Goal: Task Accomplishment & Management: Use online tool/utility

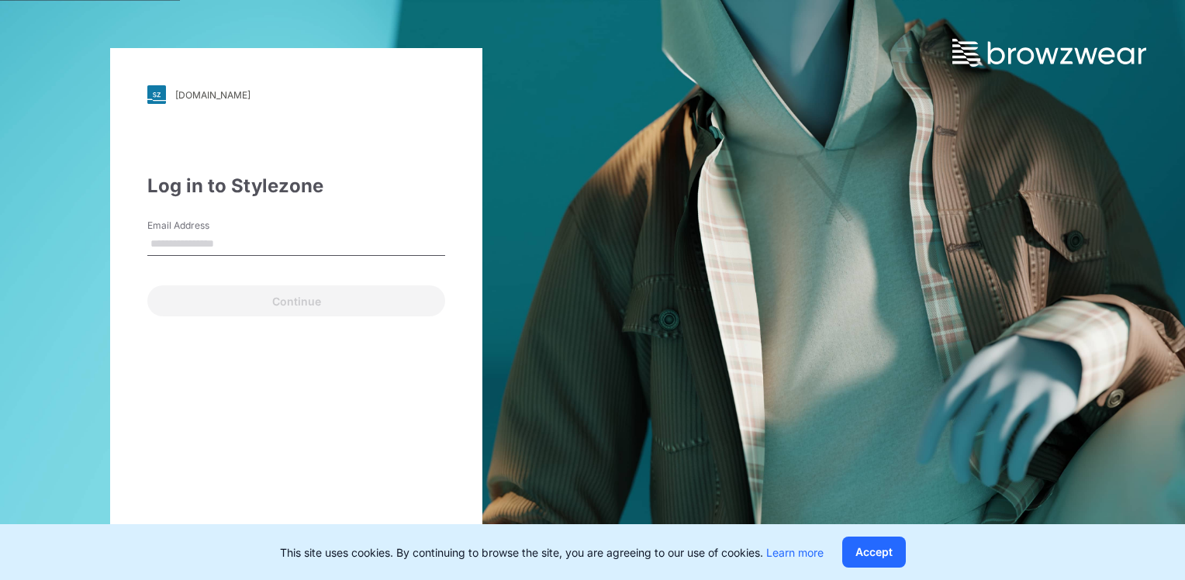
click at [195, 244] on input "Email Address" at bounding box center [296, 244] width 298 height 23
type input "**********"
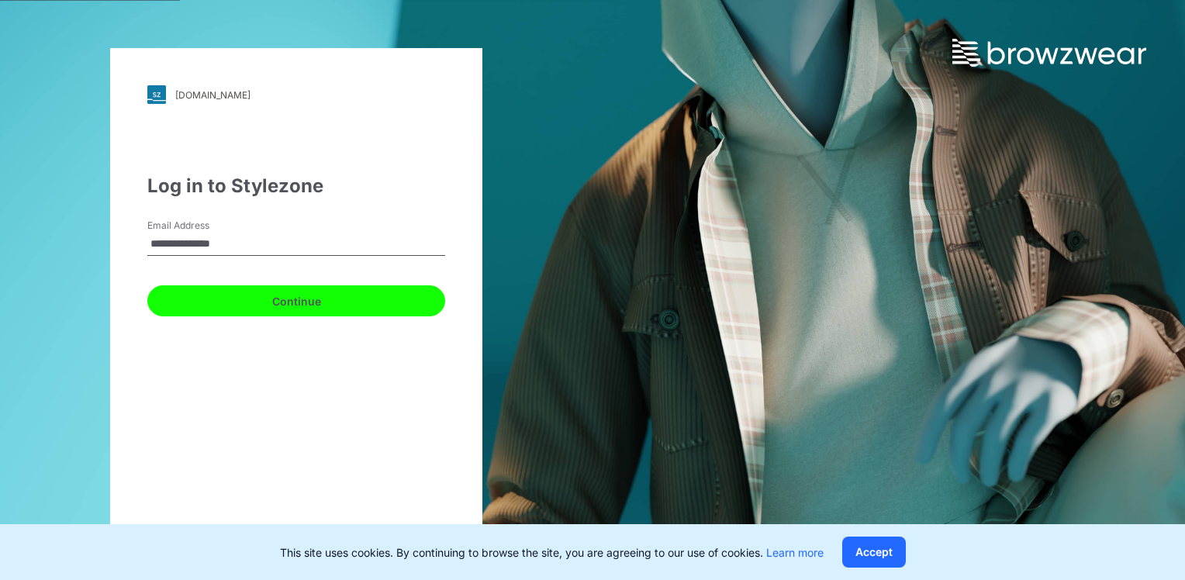
click at [213, 296] on button "Continue" at bounding box center [296, 300] width 298 height 31
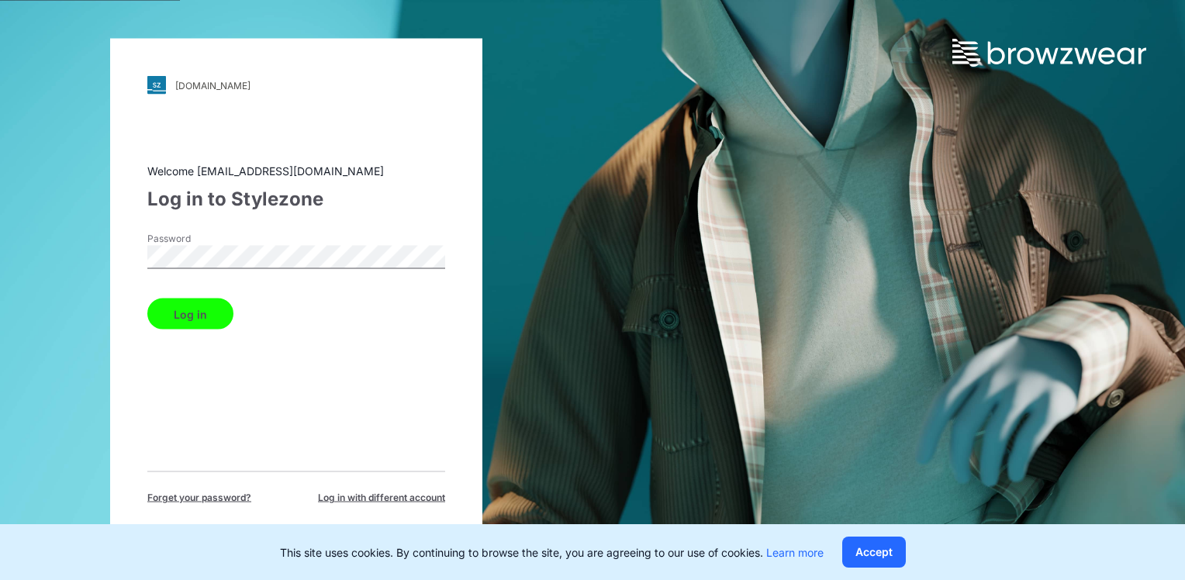
click at [0, 257] on html "[DOMAIN_NAME] Loading... Welcome [EMAIL_ADDRESS][DOMAIN_NAME] Log in to Stylezo…" at bounding box center [592, 290] width 1185 height 580
click at [168, 317] on button "Log in" at bounding box center [190, 314] width 86 height 31
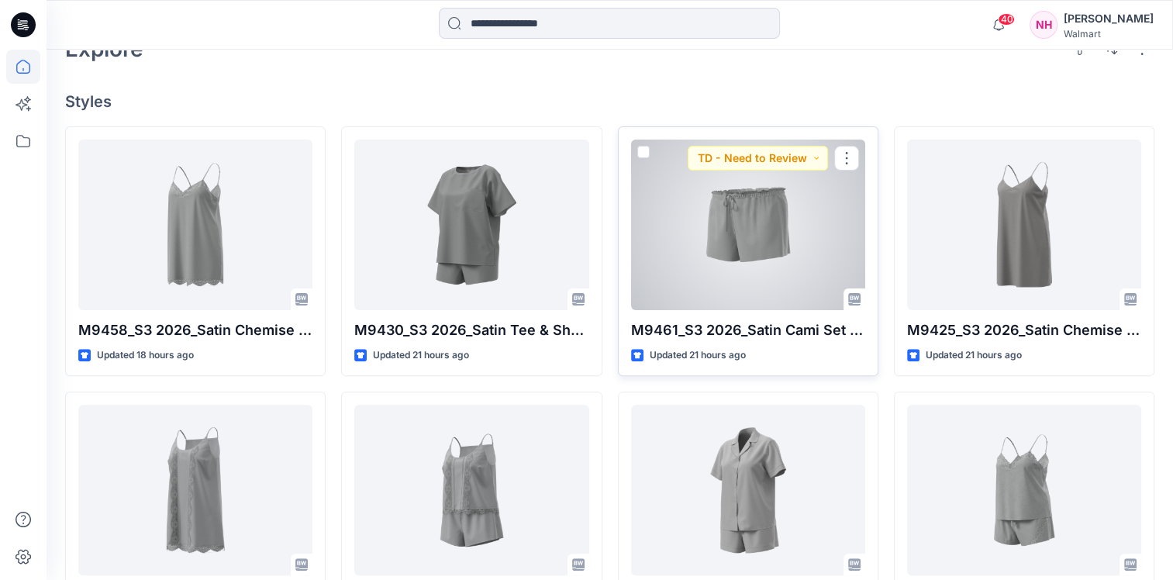
scroll to position [465, 0]
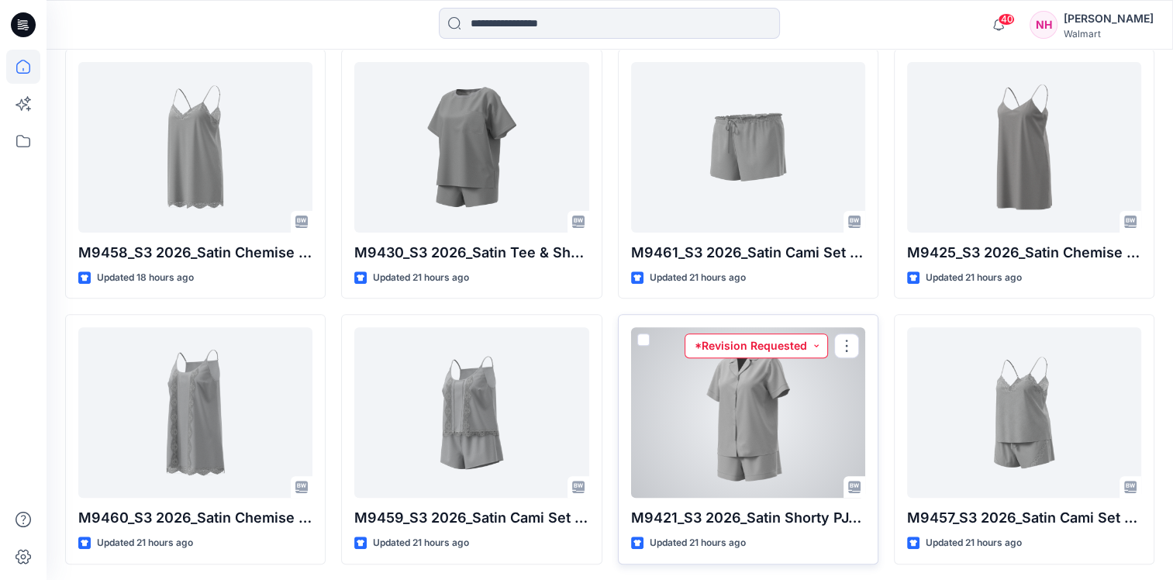
click at [818, 346] on button "*Revision Requested" at bounding box center [756, 345] width 143 height 25
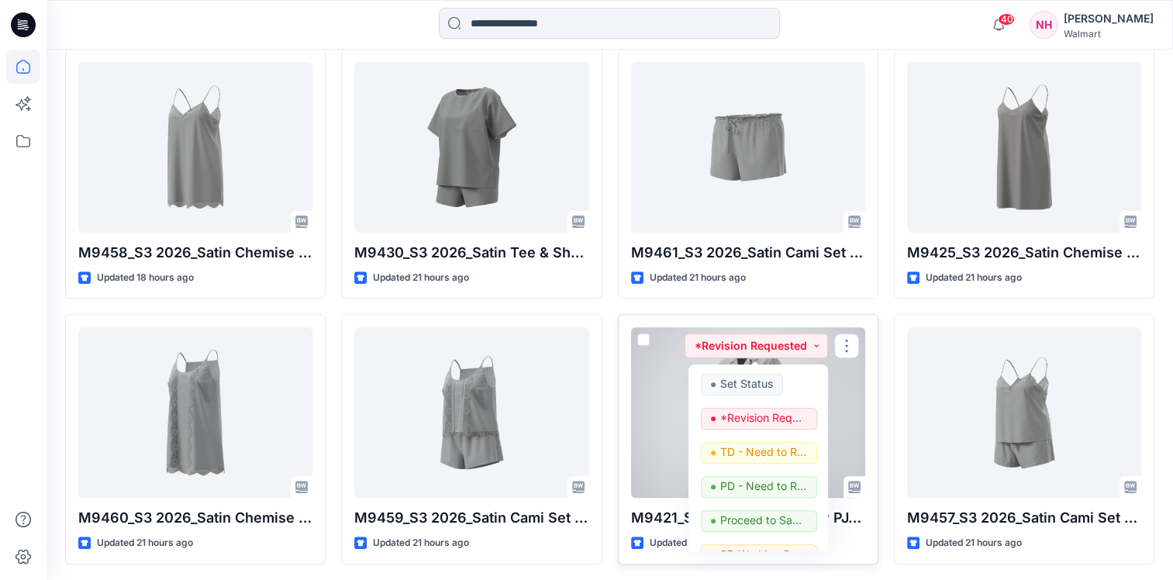
click at [862, 405] on div at bounding box center [748, 412] width 234 height 171
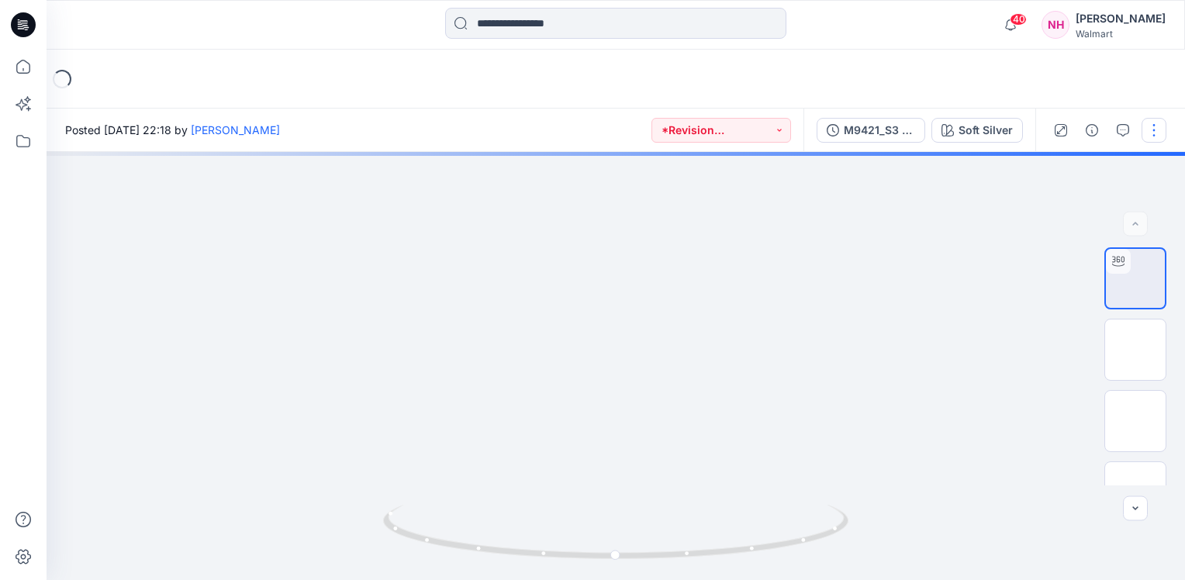
click at [1149, 129] on button "button" at bounding box center [1154, 130] width 25 height 25
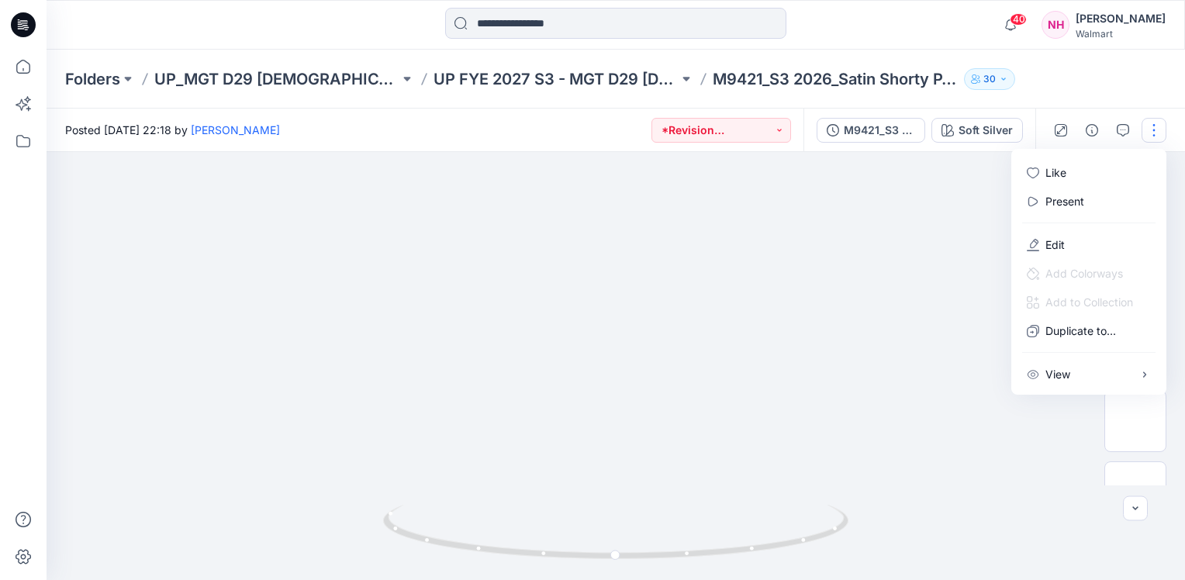
click at [932, 252] on div at bounding box center [616, 366] width 1139 height 428
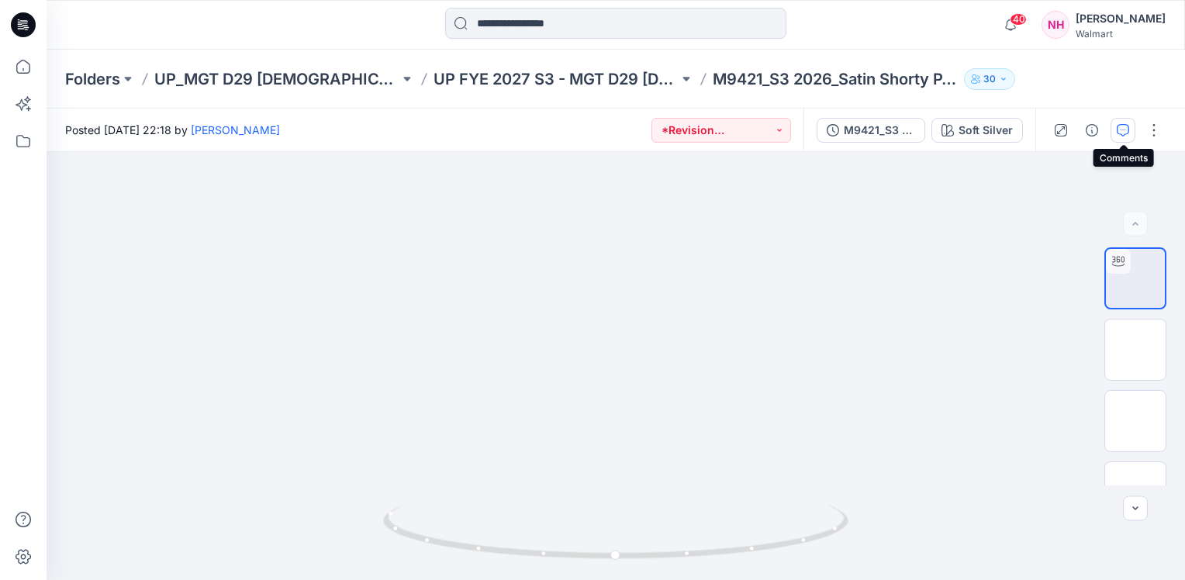
click at [1123, 133] on icon "button" at bounding box center [1123, 130] width 12 height 12
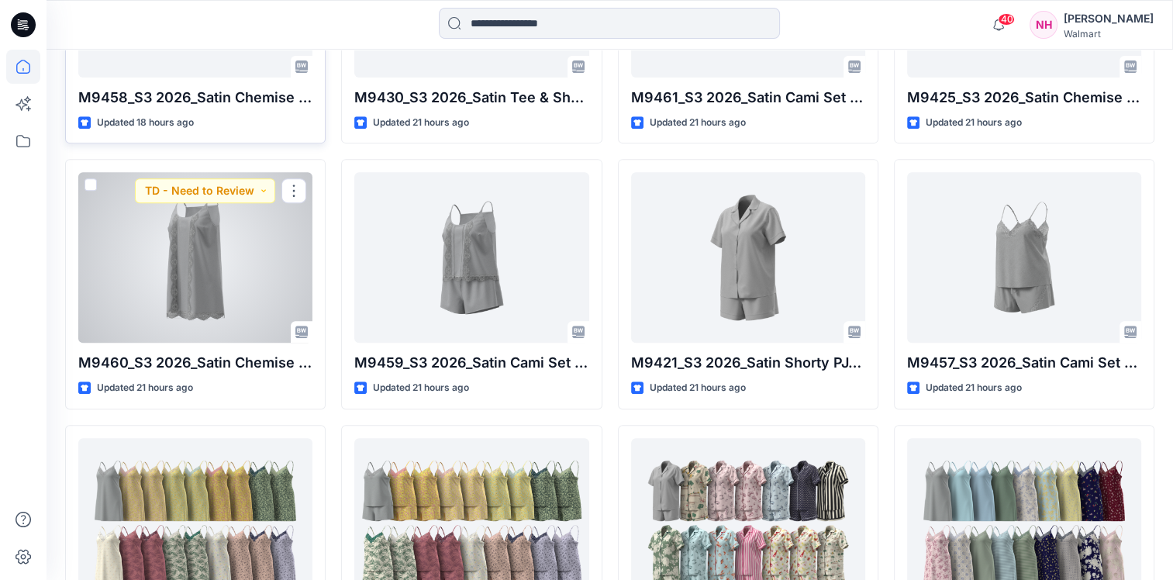
scroll to position [388, 0]
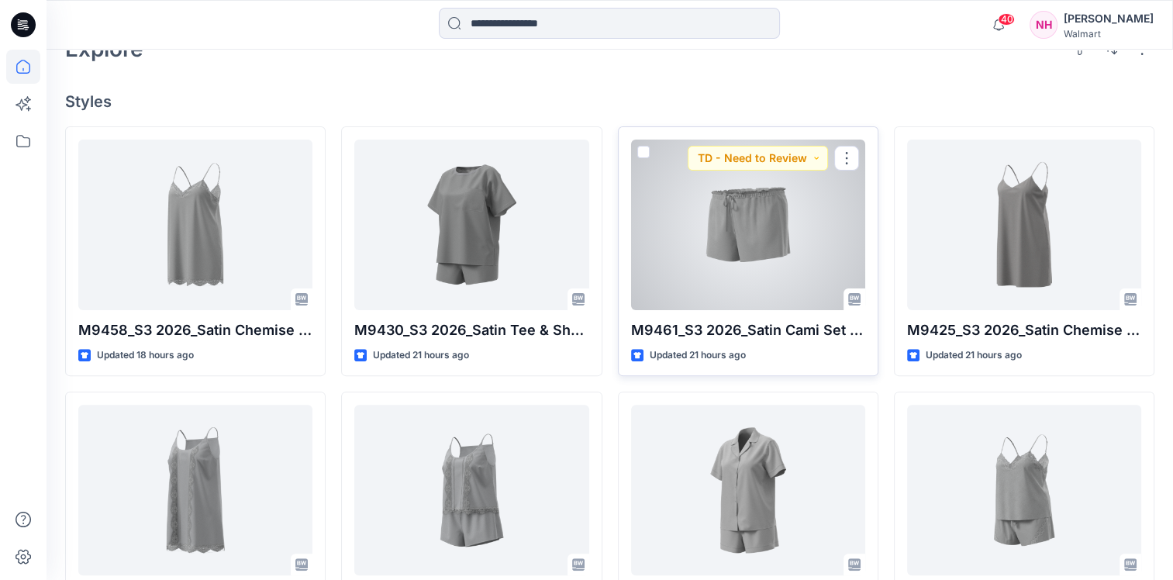
click at [730, 245] on div at bounding box center [748, 225] width 234 height 171
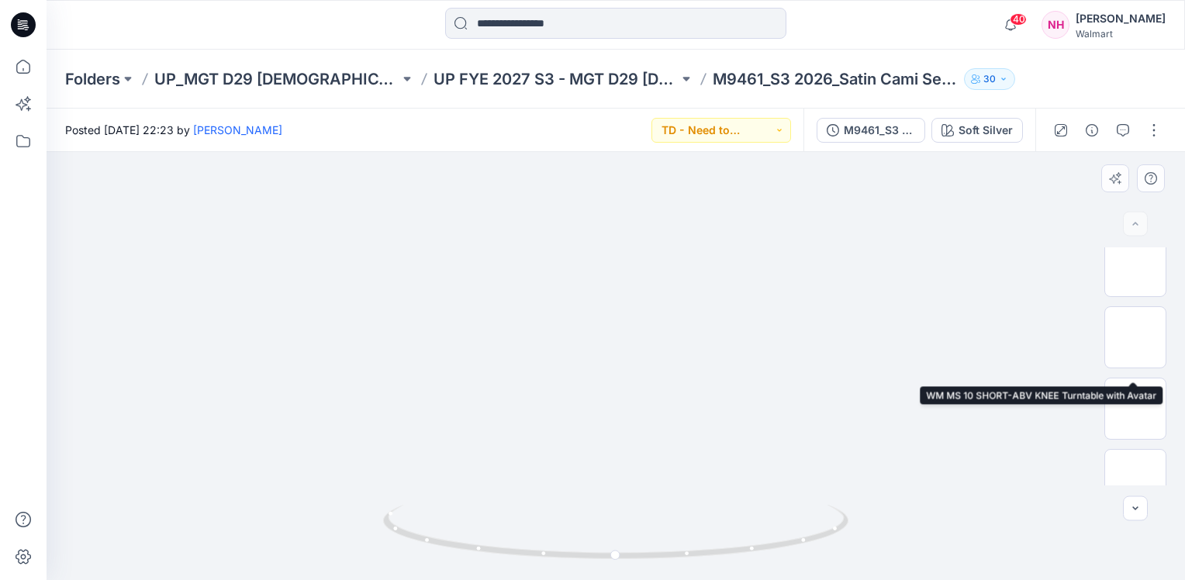
scroll to position [233, 0]
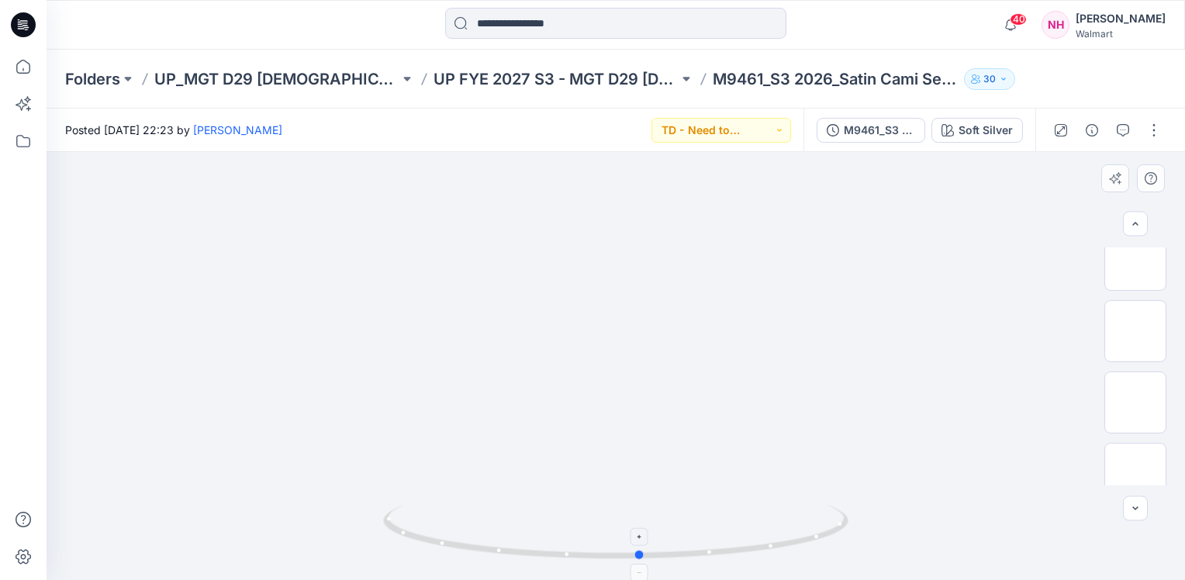
drag, startPoint x: 620, startPoint y: 560, endPoint x: 645, endPoint y: 573, distance: 28.1
click at [645, 563] on icon at bounding box center [617, 534] width 469 height 58
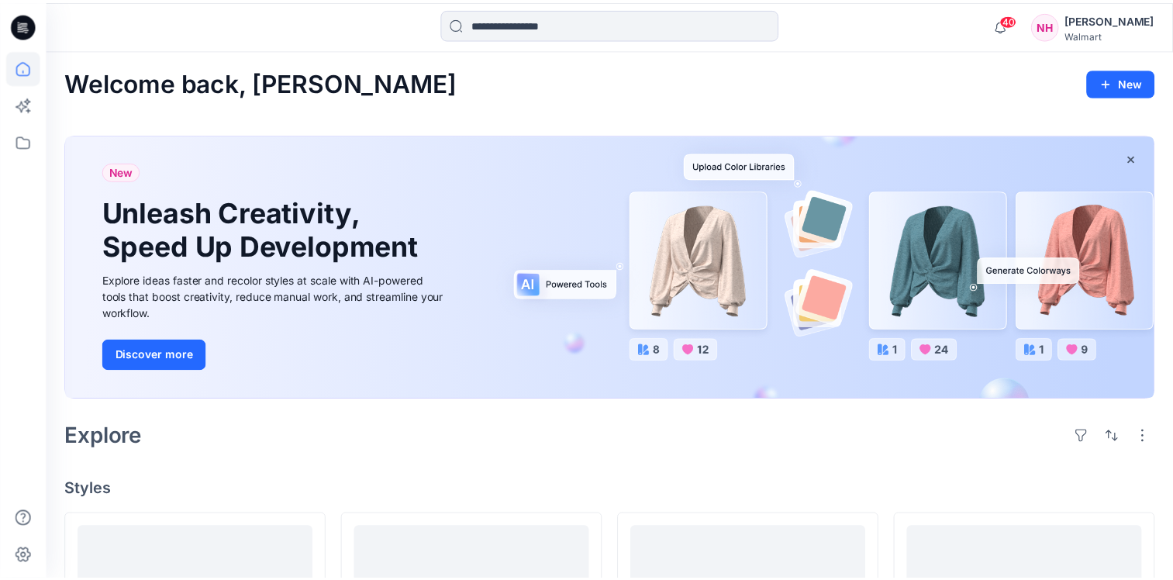
scroll to position [388, 0]
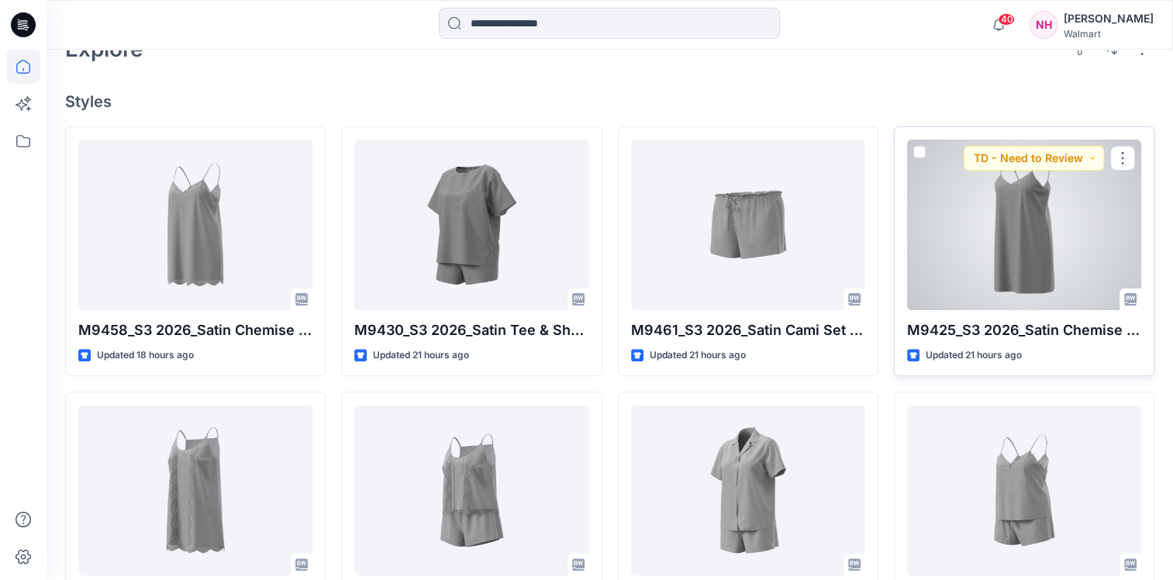
click at [1017, 254] on div at bounding box center [1024, 225] width 234 height 171
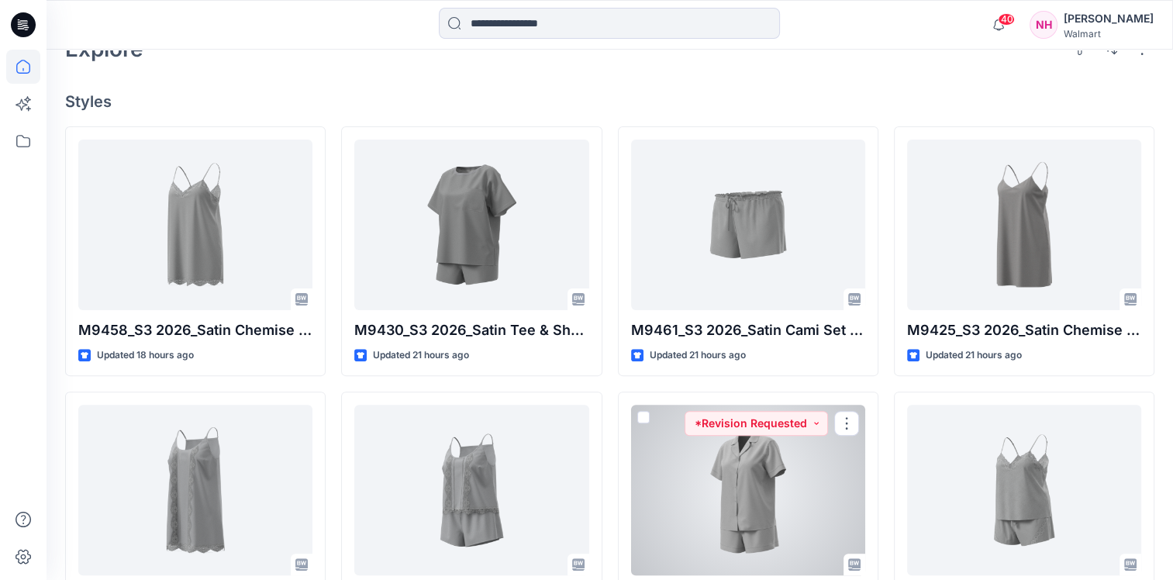
scroll to position [543, 0]
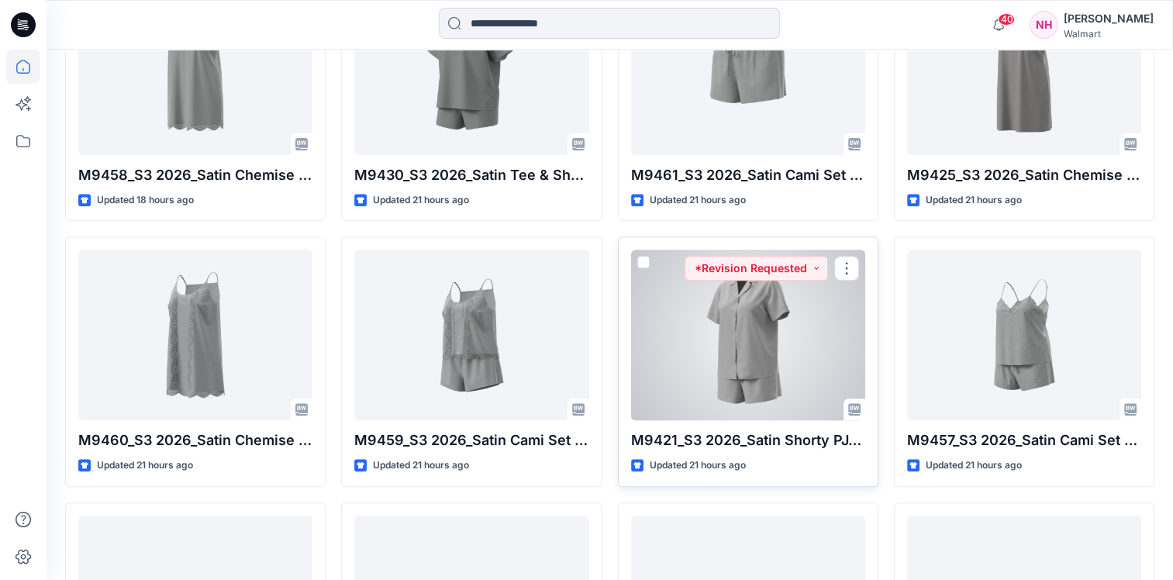
click at [680, 324] on div at bounding box center [748, 335] width 234 height 171
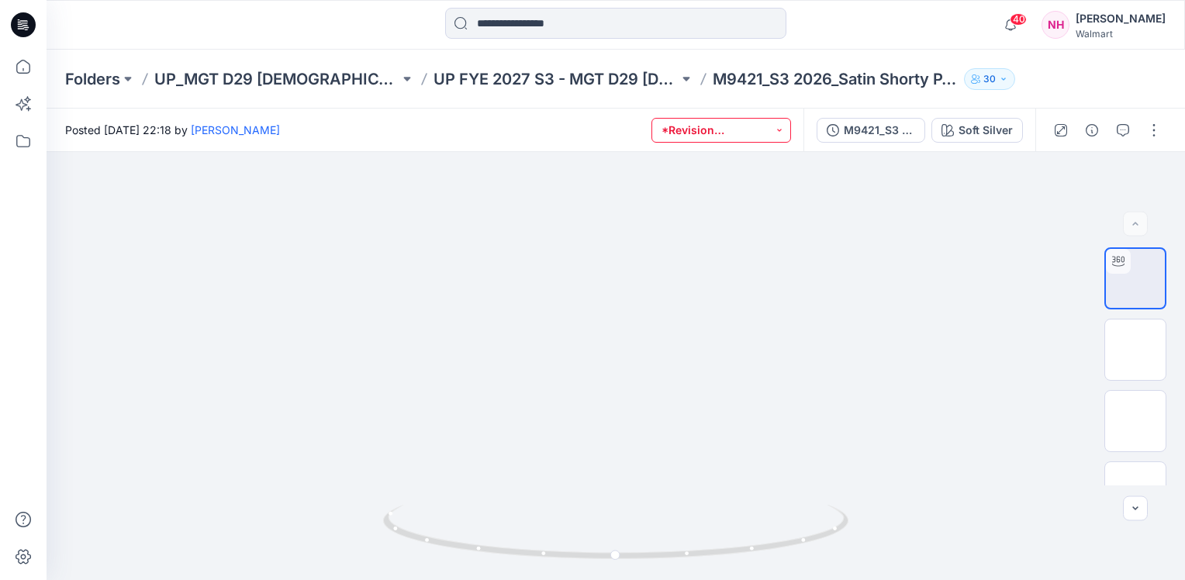
click at [783, 130] on button "*Revision Requested" at bounding box center [721, 130] width 140 height 25
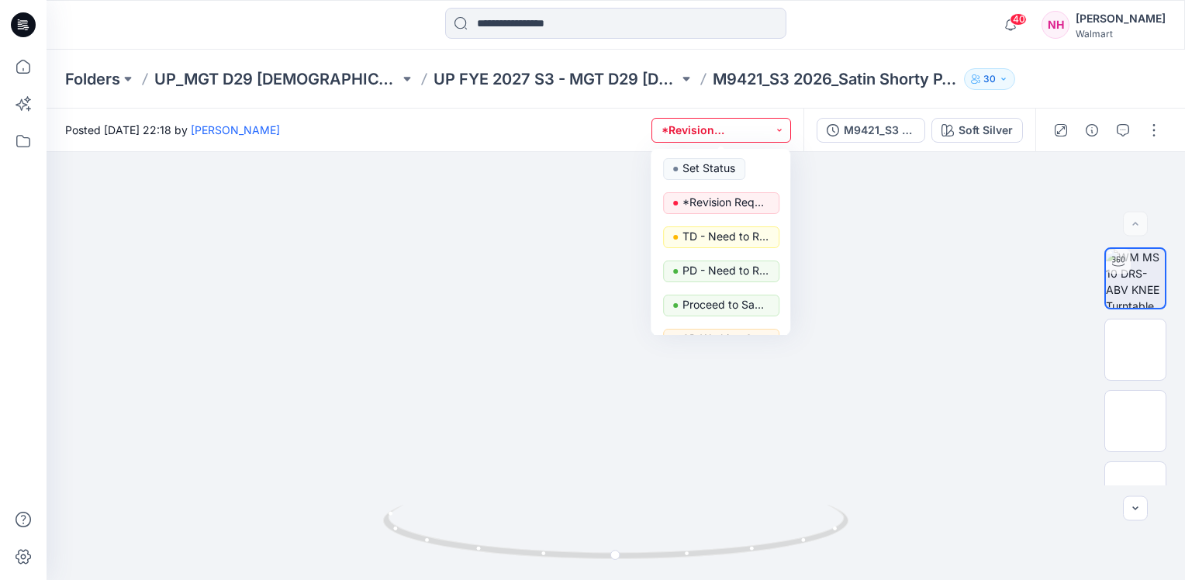
click at [783, 130] on button "*Revision Requested" at bounding box center [721, 130] width 140 height 25
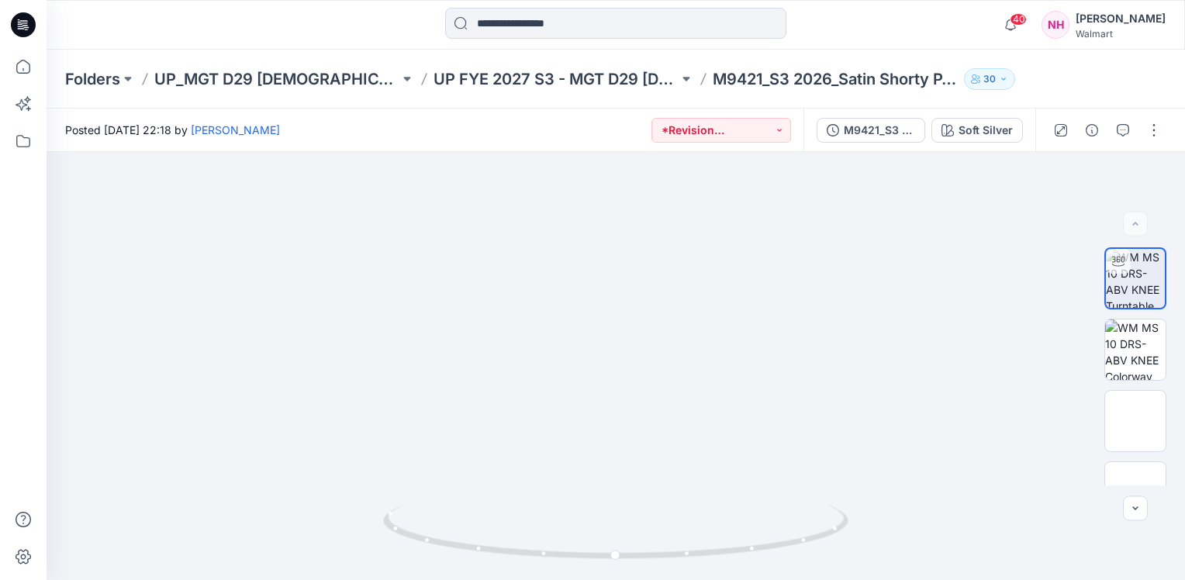
click at [999, 77] on icon "button" at bounding box center [1003, 78] width 9 height 9
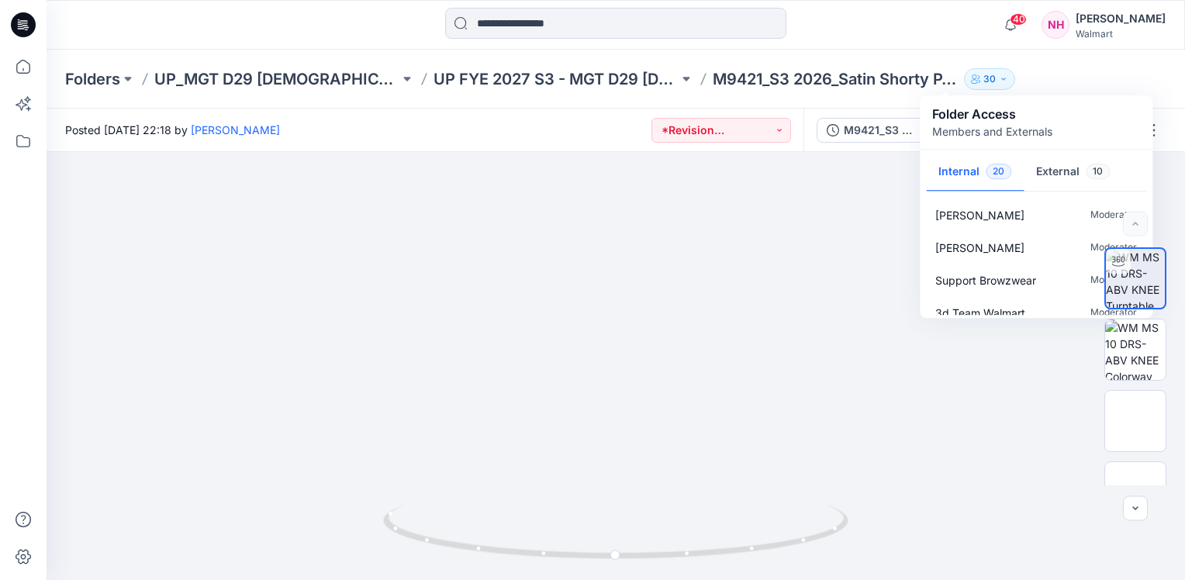
click at [999, 76] on icon "button" at bounding box center [1003, 78] width 9 height 9
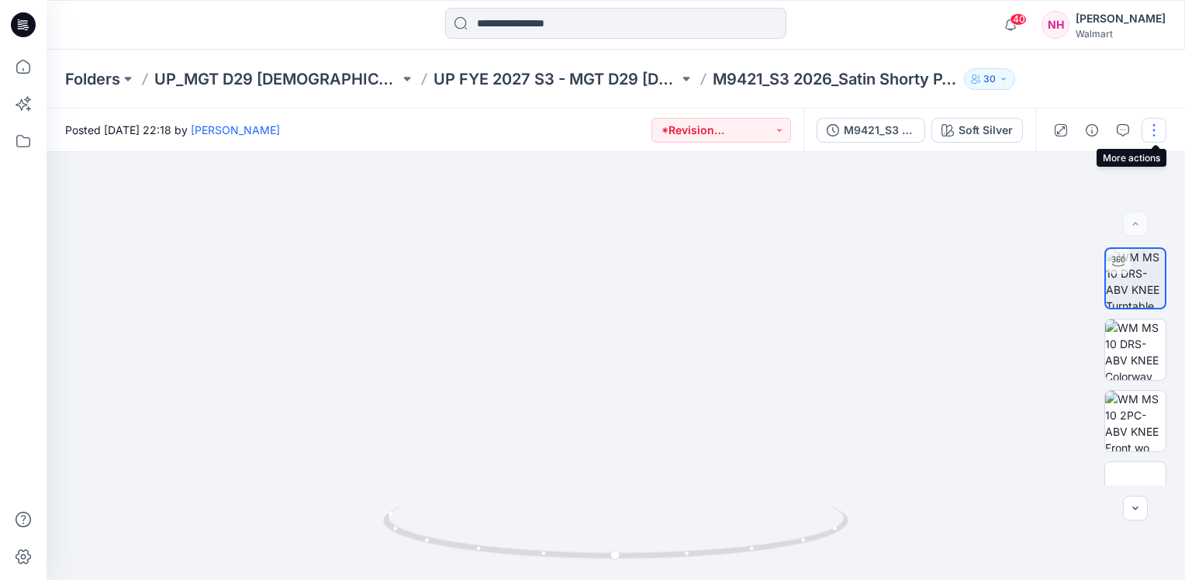
click at [1150, 130] on button "button" at bounding box center [1154, 130] width 25 height 25
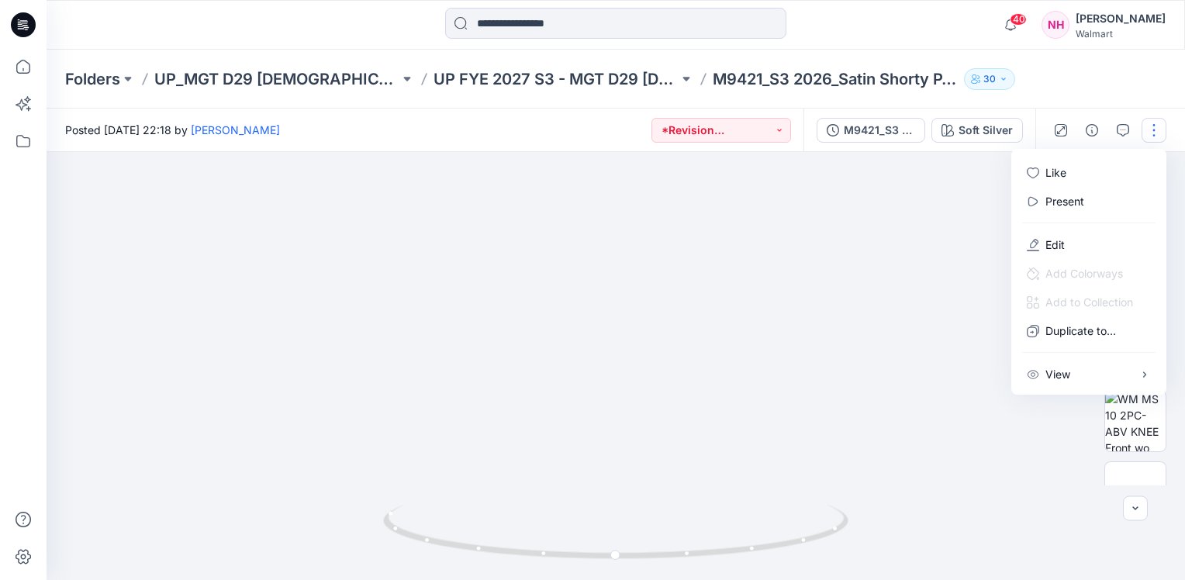
click at [1150, 130] on button "button" at bounding box center [1154, 130] width 25 height 25
